Goal: Information Seeking & Learning: Learn about a topic

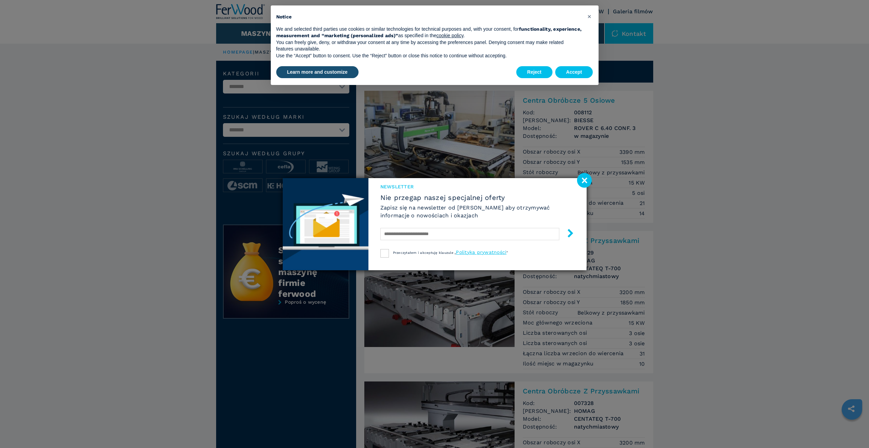
click at [587, 181] on image at bounding box center [584, 180] width 15 height 15
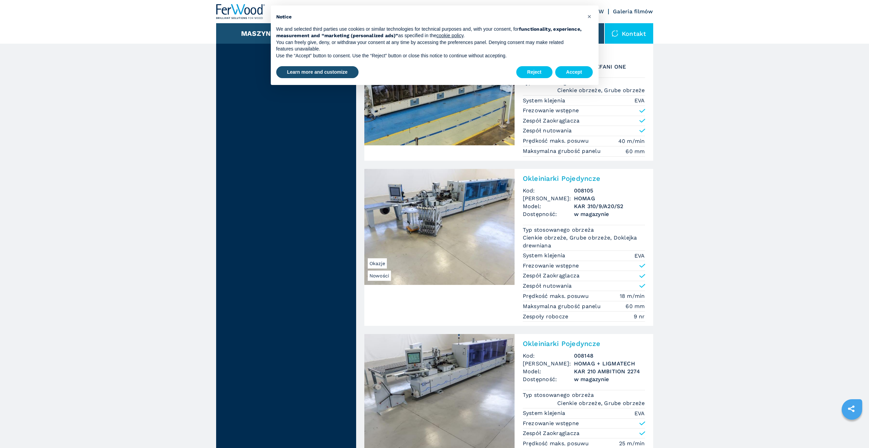
scroll to position [717, 0]
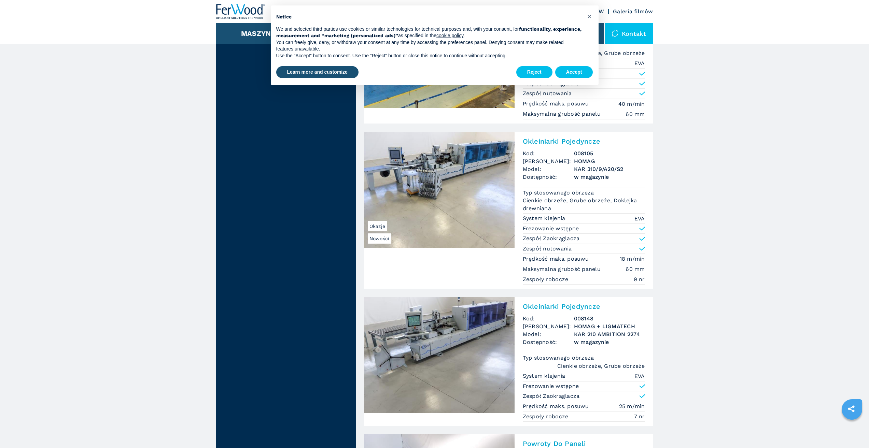
click at [467, 351] on img at bounding box center [439, 355] width 150 height 116
click at [428, 205] on img at bounding box center [439, 190] width 150 height 116
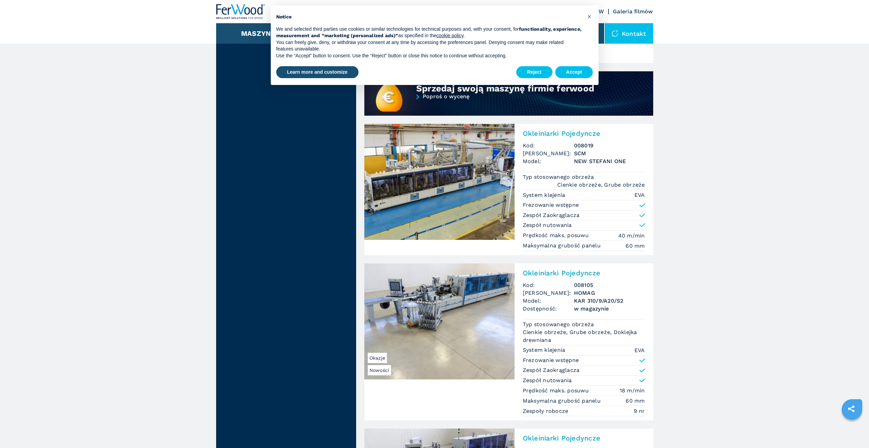
scroll to position [581, 0]
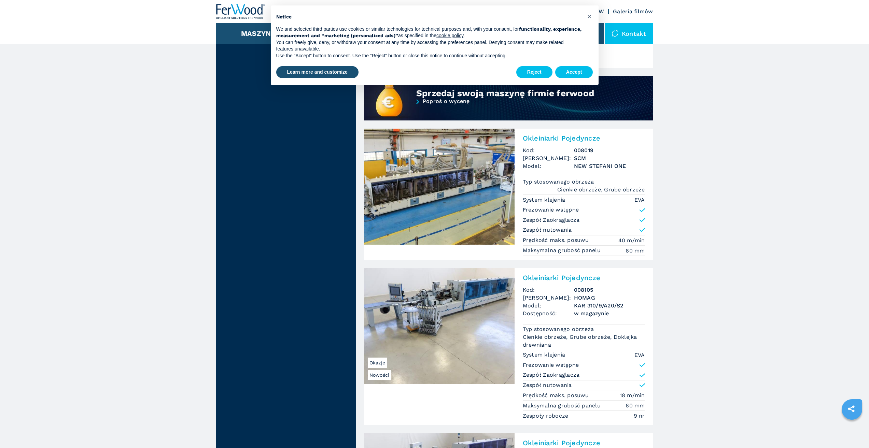
click at [428, 188] on img at bounding box center [439, 187] width 150 height 116
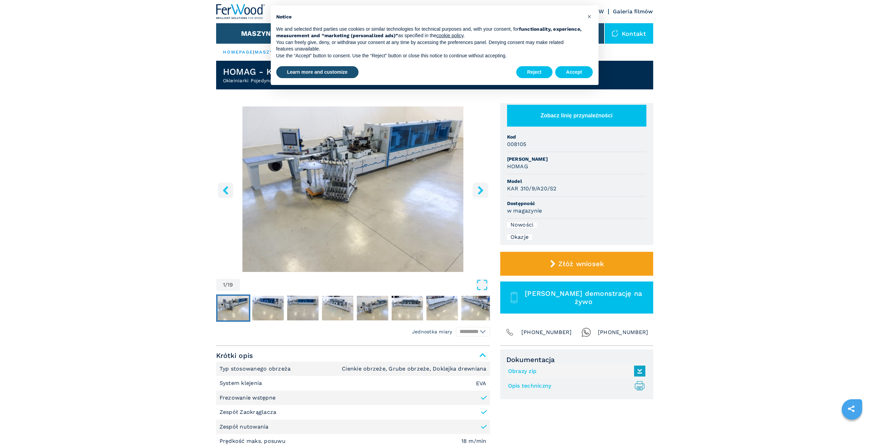
click at [413, 175] on img "Go to Slide 1" at bounding box center [353, 190] width 274 height 166
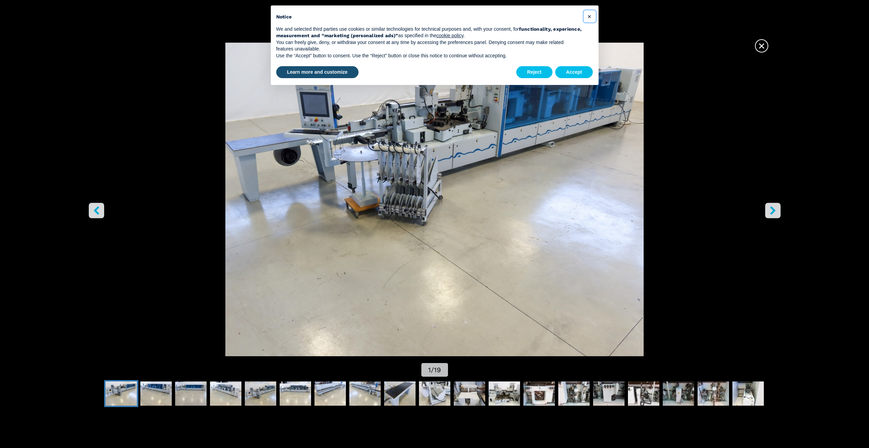
click at [592, 15] on button "×" at bounding box center [589, 16] width 11 height 11
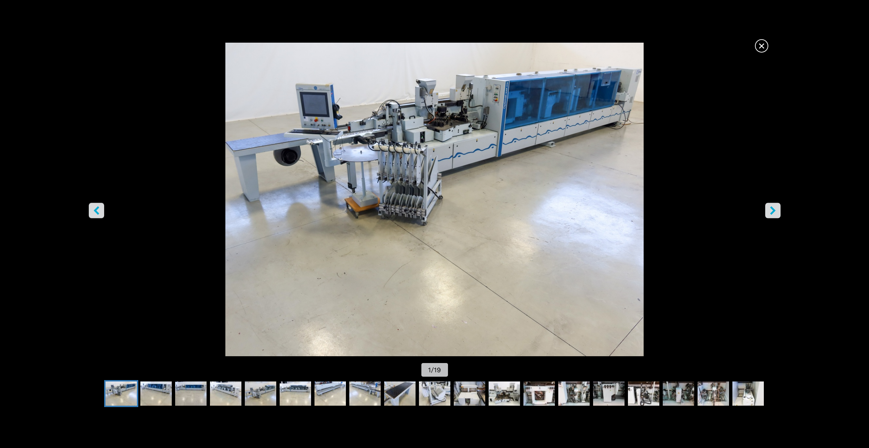
click at [777, 214] on icon "right-button" at bounding box center [773, 210] width 9 height 9
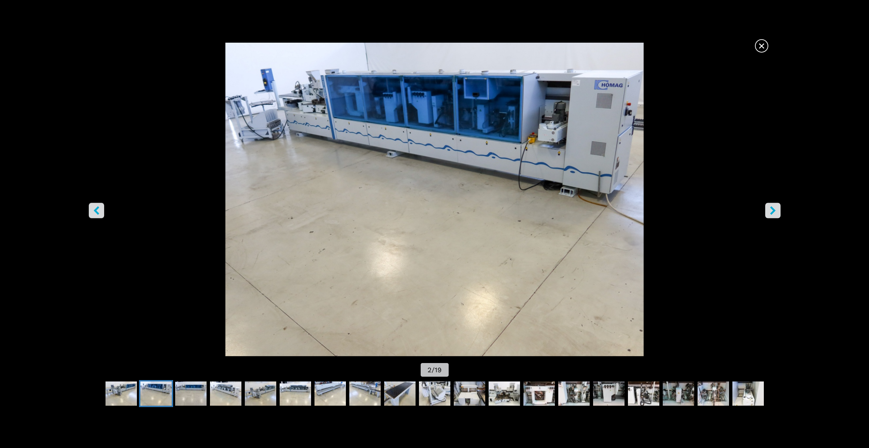
click at [777, 214] on icon "right-button" at bounding box center [773, 210] width 9 height 9
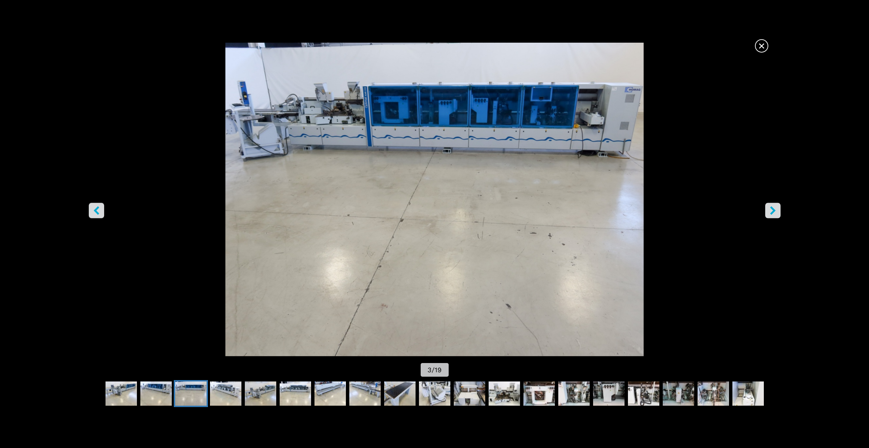
click at [777, 214] on icon "right-button" at bounding box center [773, 210] width 9 height 9
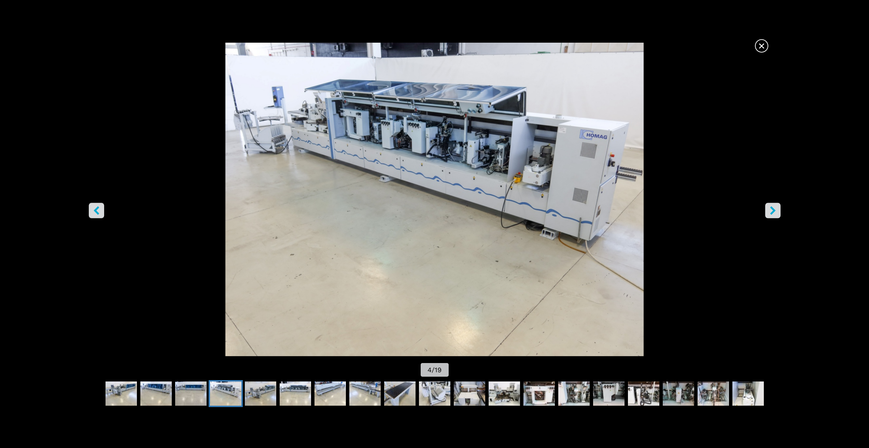
click at [782, 211] on img "Go to Slide 4" at bounding box center [434, 200] width 782 height 314
click at [769, 211] on icon "right-button" at bounding box center [773, 210] width 9 height 9
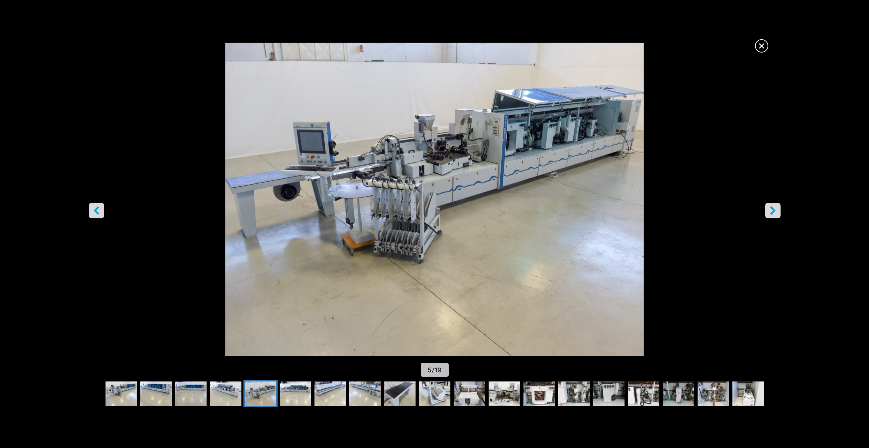
click at [769, 211] on icon "right-button" at bounding box center [773, 210] width 9 height 9
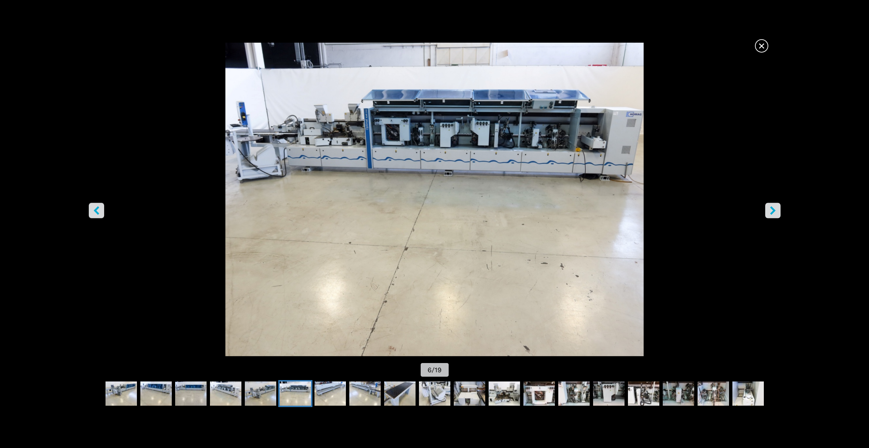
click at [769, 211] on icon "right-button" at bounding box center [773, 210] width 9 height 9
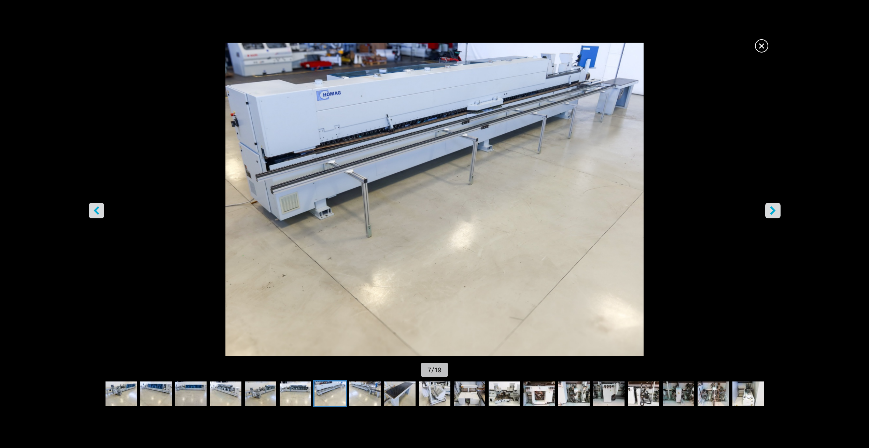
click at [769, 211] on icon "right-button" at bounding box center [773, 210] width 9 height 9
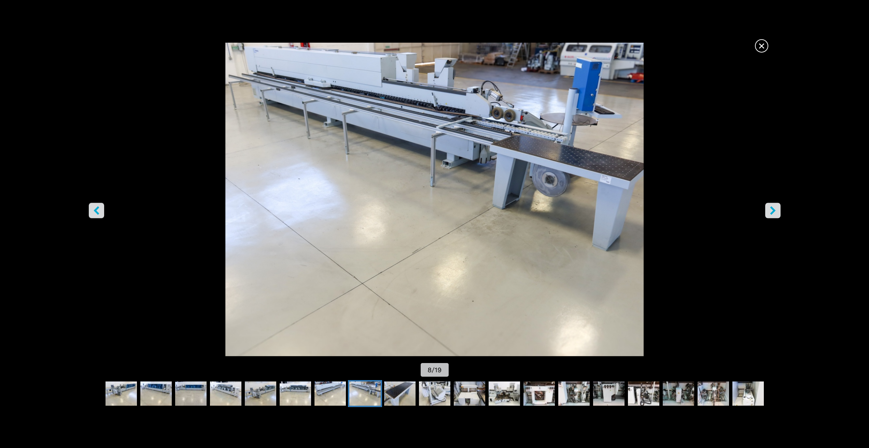
click at [769, 211] on icon "right-button" at bounding box center [773, 210] width 9 height 9
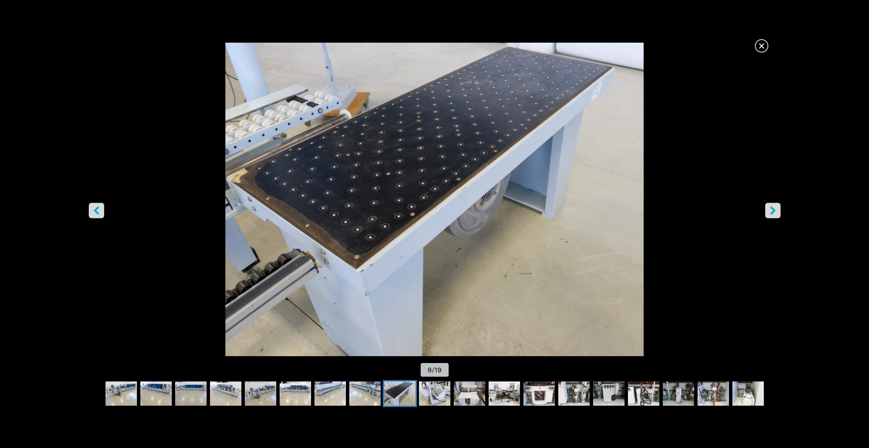
click at [769, 211] on icon "right-button" at bounding box center [773, 210] width 9 height 9
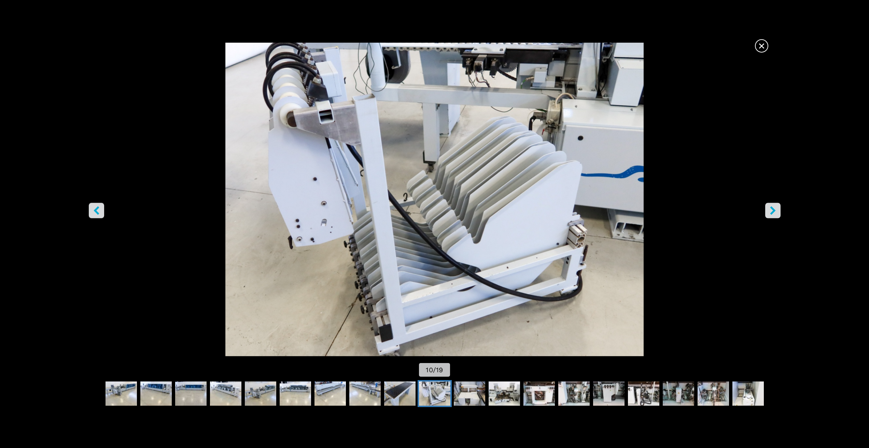
click at [769, 211] on icon "right-button" at bounding box center [773, 210] width 9 height 9
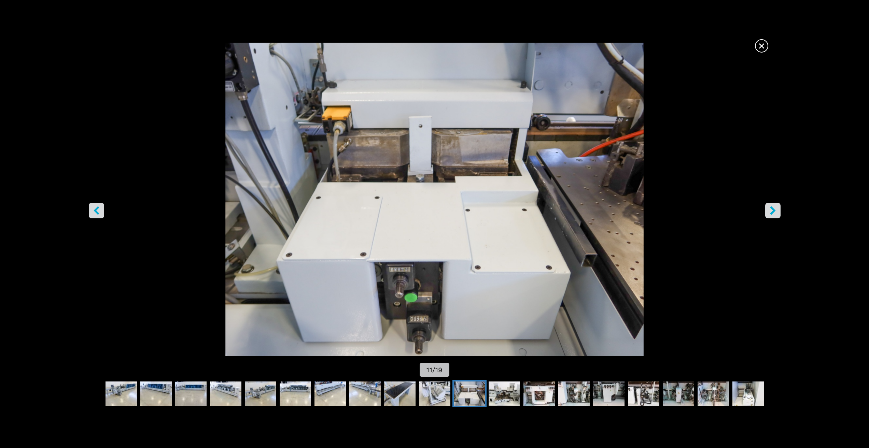
click at [760, 49] on span "×" at bounding box center [762, 45] width 12 height 12
